Goal: Task Accomplishment & Management: Manage account settings

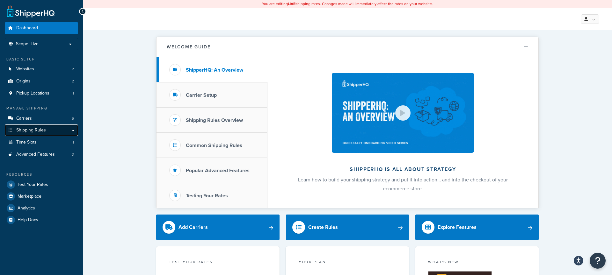
click at [33, 132] on span "Shipping Rules" at bounding box center [31, 130] width 30 height 5
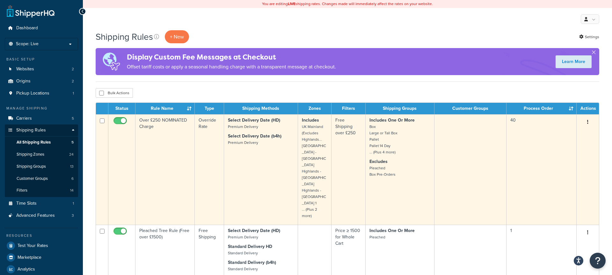
click at [167, 141] on td "Over £250 NOMINATED Charge" at bounding box center [164, 169] width 59 height 111
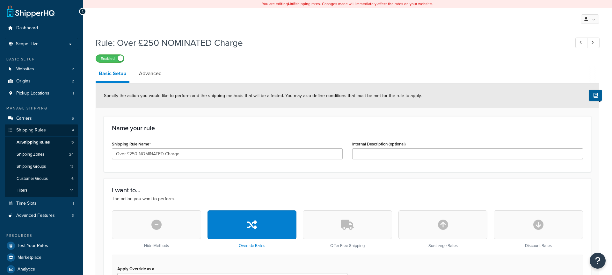
select select "LOCATION"
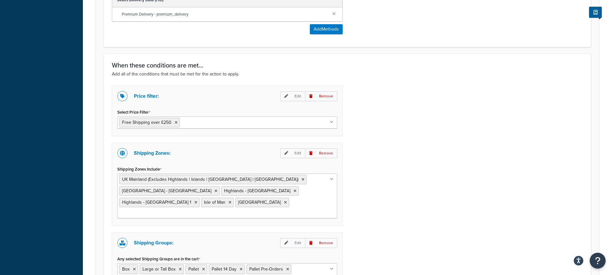
scroll to position [446, 0]
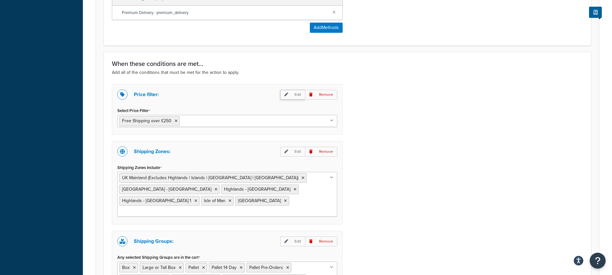
click at [289, 92] on p "Edit" at bounding box center [292, 95] width 25 height 10
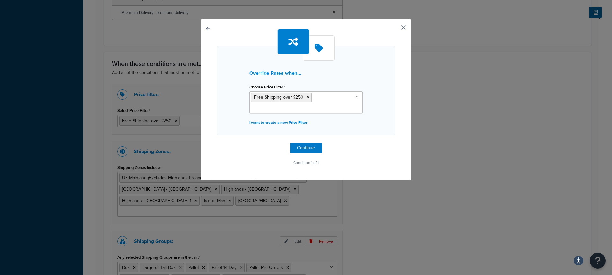
click at [395, 29] on button "button" at bounding box center [394, 30] width 2 height 2
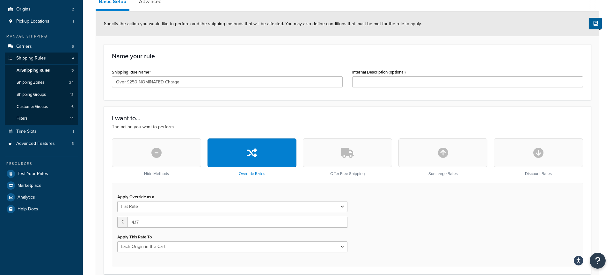
scroll to position [61, 0]
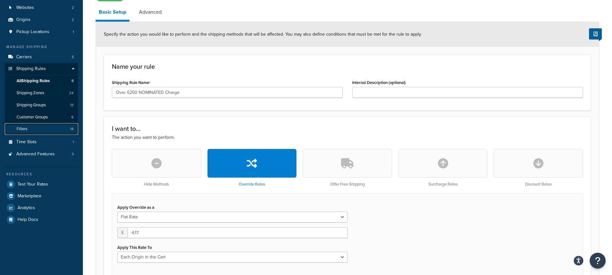
click at [40, 129] on link "Filters 14" at bounding box center [41, 129] width 73 height 12
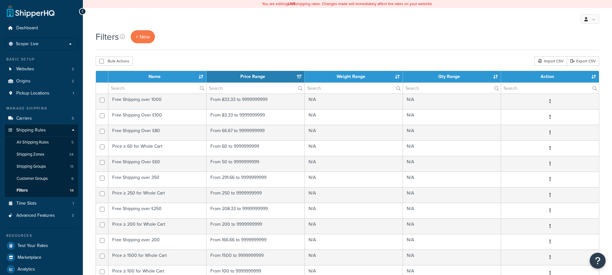
select select "15"
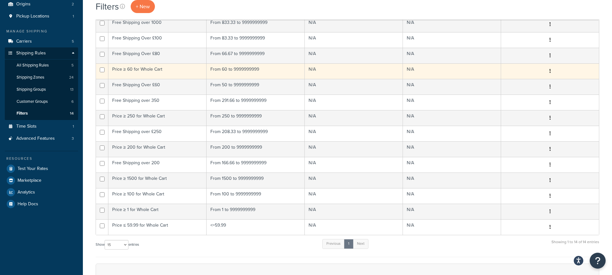
scroll to position [83, 0]
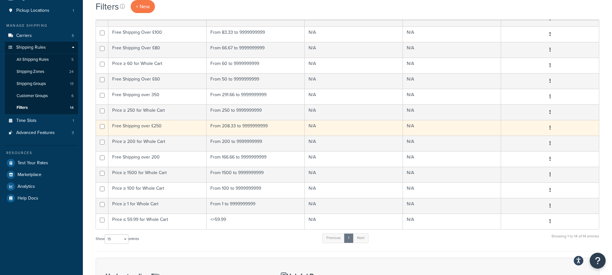
click at [173, 129] on td "Free Shipping over £250" at bounding box center [157, 128] width 98 height 16
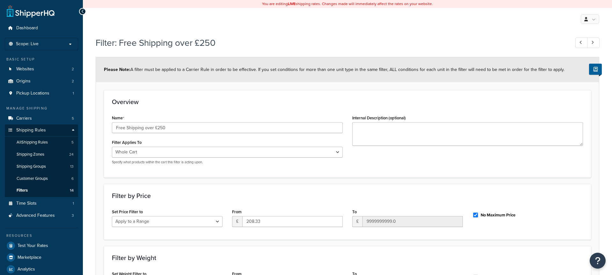
select select "range"
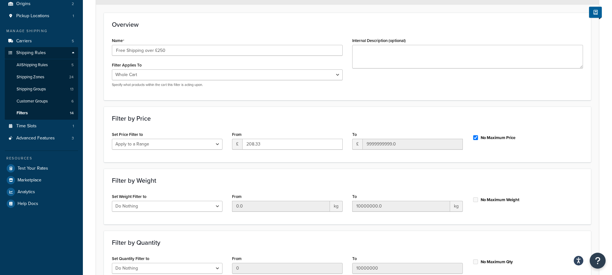
scroll to position [77, 0]
click at [31, 40] on span "Carriers" at bounding box center [24, 41] width 16 height 5
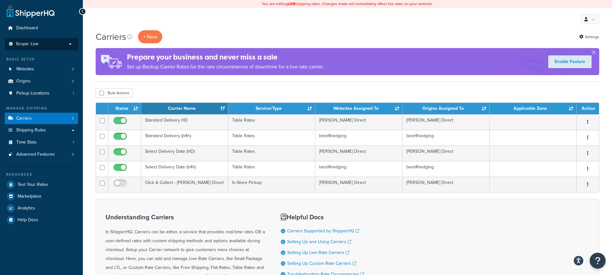
click at [47, 44] on p "Scope: Live" at bounding box center [42, 43] width 68 height 5
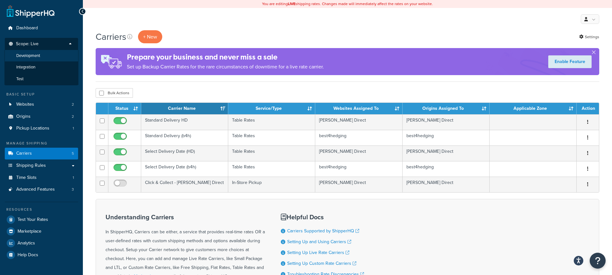
click at [41, 58] on li "Development" at bounding box center [41, 56] width 74 height 12
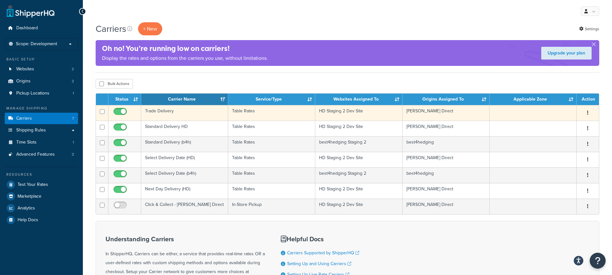
click at [195, 113] on td "Trade Delivery" at bounding box center [184, 113] width 87 height 16
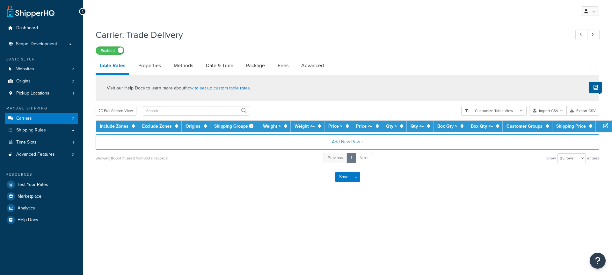
select select "25"
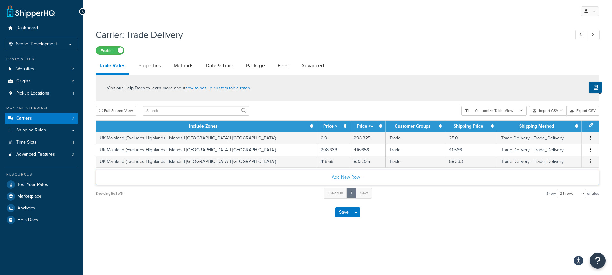
click at [349, 179] on button "Add New Row +" at bounding box center [347, 177] width 503 height 15
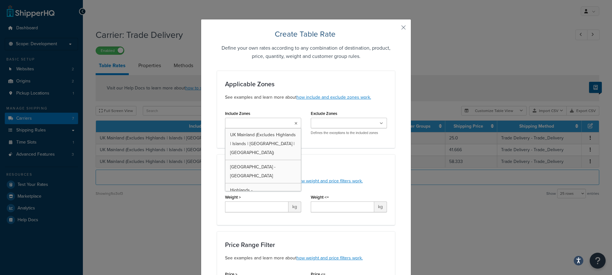
click at [281, 122] on ul at bounding box center [263, 123] width 76 height 11
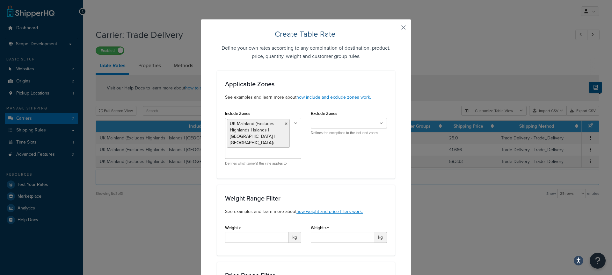
click at [355, 109] on div "Exclude Zones UK Mainland (Excludes Highlands | Islands | NI | Ireland) Highlan…" at bounding box center [349, 122] width 76 height 26
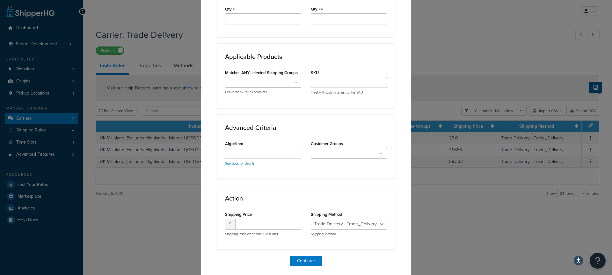
scroll to position [375, 0]
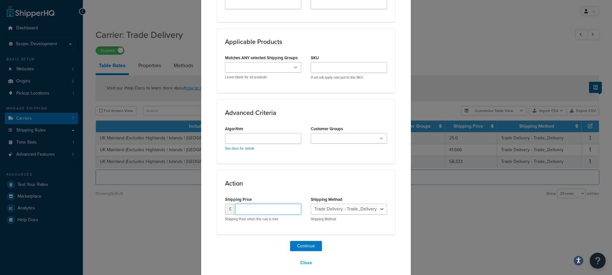
click at [264, 204] on input "number" at bounding box center [268, 209] width 66 height 11
type input "0"
click at [300, 242] on button "Continue" at bounding box center [306, 246] width 32 height 10
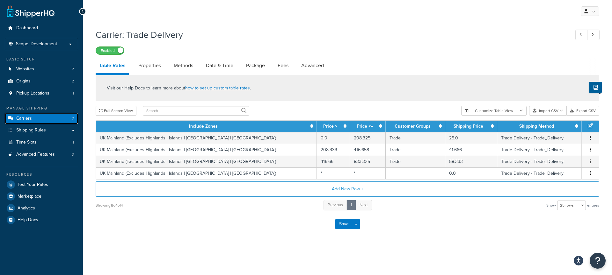
click at [27, 116] on span "Carriers" at bounding box center [24, 118] width 16 height 5
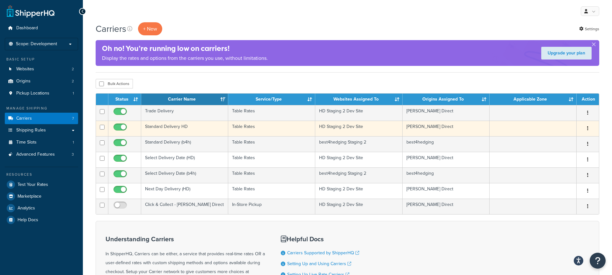
click at [192, 131] on td "Standard Delivery HD" at bounding box center [184, 129] width 87 height 16
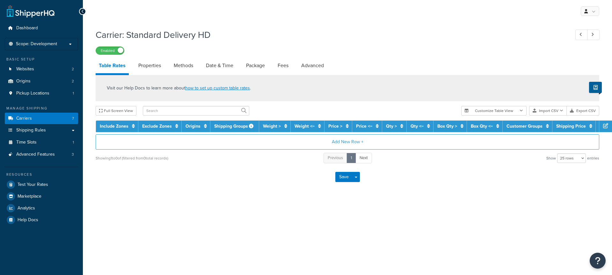
select select "25"
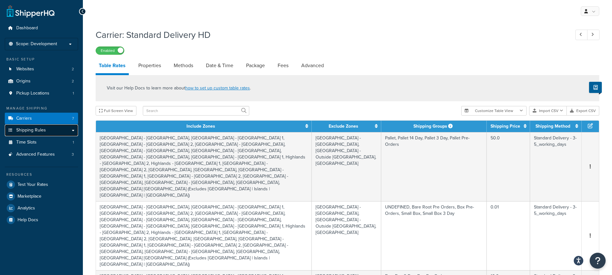
click at [63, 129] on link "Shipping Rules" at bounding box center [41, 131] width 73 height 12
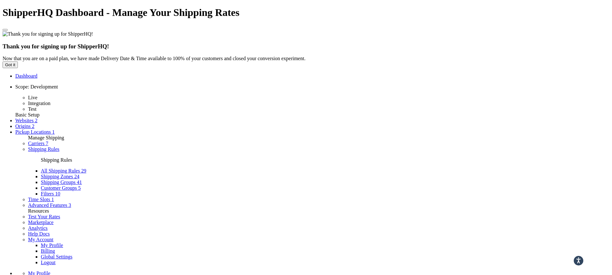
click at [32, 141] on link "Carriers 7" at bounding box center [38, 143] width 20 height 5
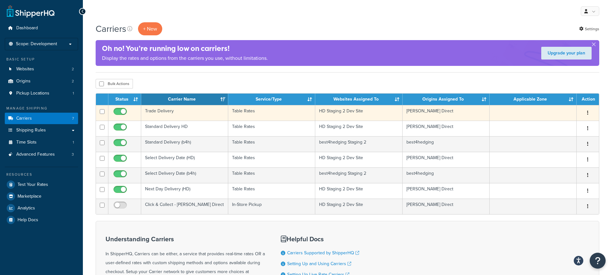
click at [189, 112] on td "Trade Delivery" at bounding box center [184, 113] width 87 height 16
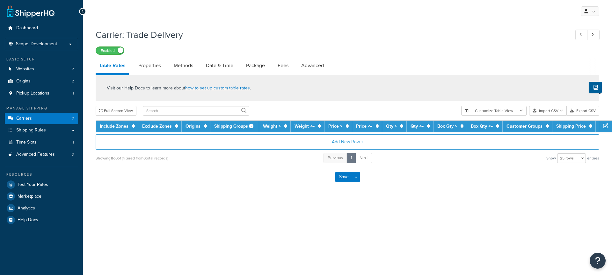
select select "25"
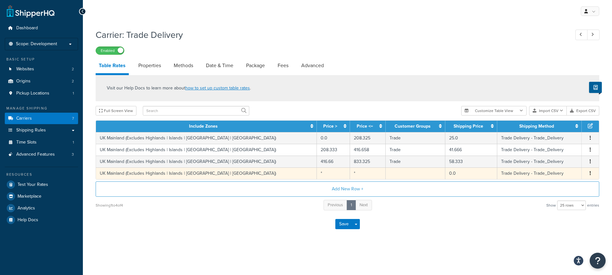
click at [218, 176] on td "UK Mainland (Excludes Highlands | Islands | NI | Ireland)" at bounding box center [206, 174] width 221 height 12
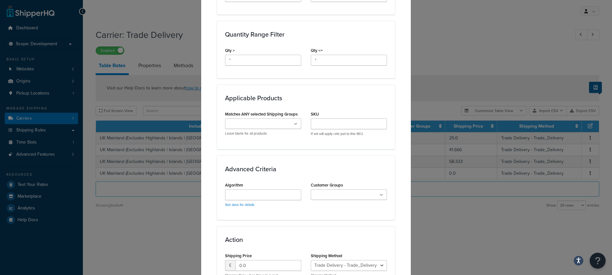
scroll to position [297, 0]
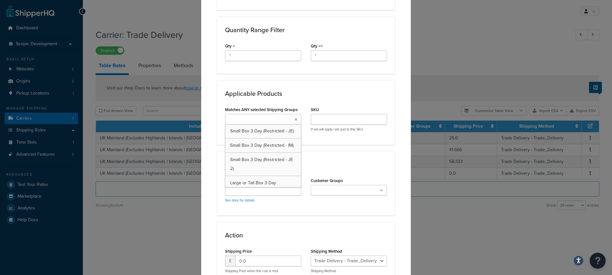
click at [280, 115] on ul at bounding box center [263, 119] width 76 height 11
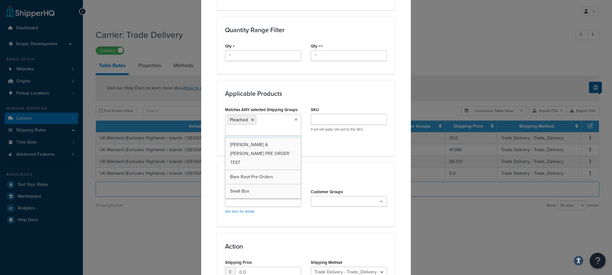
scroll to position [350, 0]
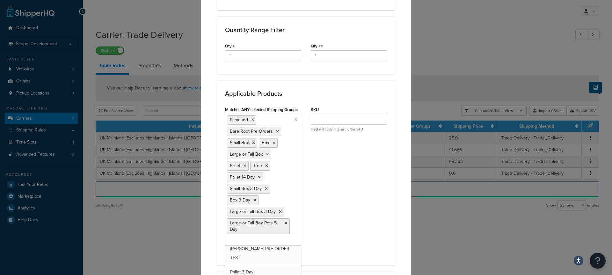
click at [496, 231] on div "Update Table Rate Applicable Zones See examples and learn more about how includ…" at bounding box center [306, 137] width 612 height 275
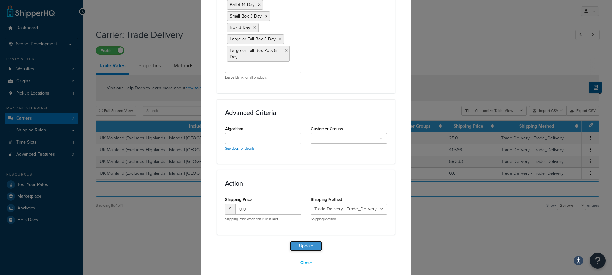
click at [306, 241] on button "Update" at bounding box center [306, 246] width 32 height 10
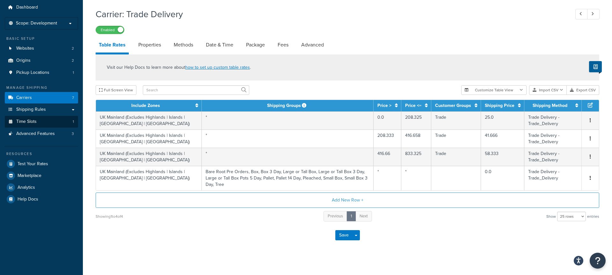
scroll to position [20, 0]
